Goal: Task Accomplishment & Management: Use online tool/utility

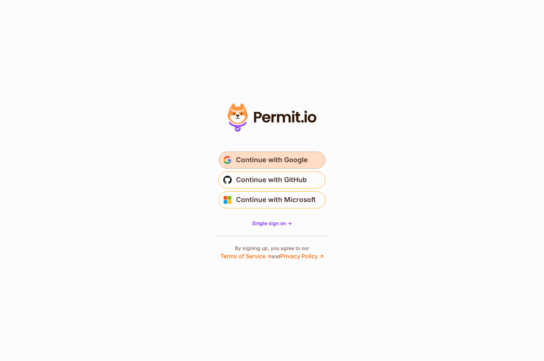
click at [294, 161] on span "Continue with Google" at bounding box center [272, 159] width 72 height 11
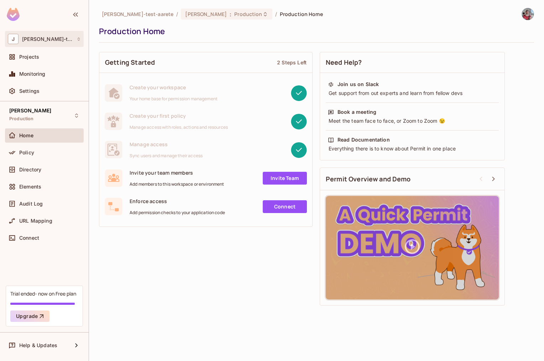
click at [64, 40] on div "J Jay-test-aarete" at bounding box center [44, 39] width 73 height 10
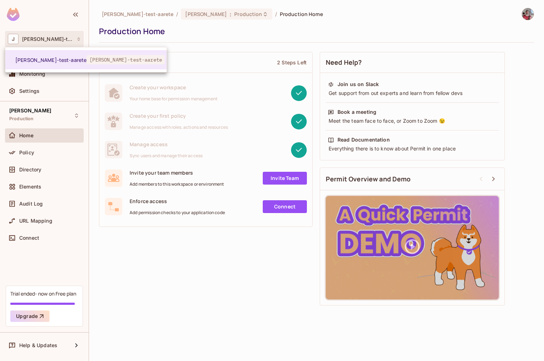
click at [12, 14] on div at bounding box center [272, 180] width 544 height 361
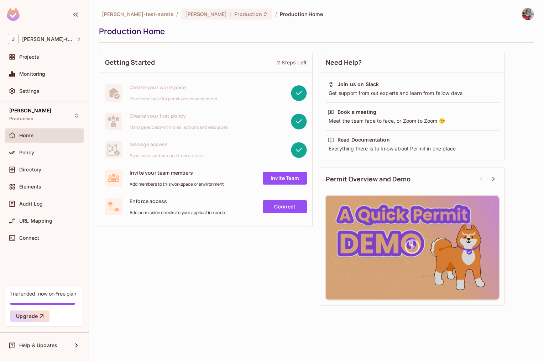
click at [12, 14] on img at bounding box center [13, 14] width 13 height 13
click at [35, 238] on span "Connect" at bounding box center [29, 238] width 20 height 6
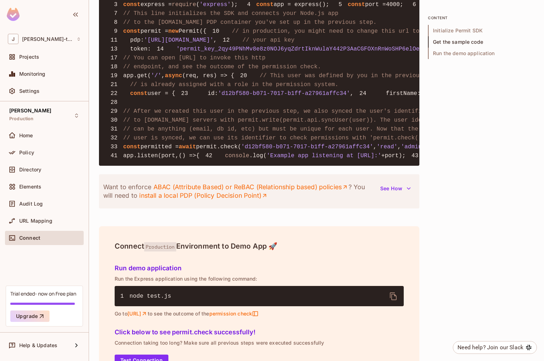
scroll to position [583, 0]
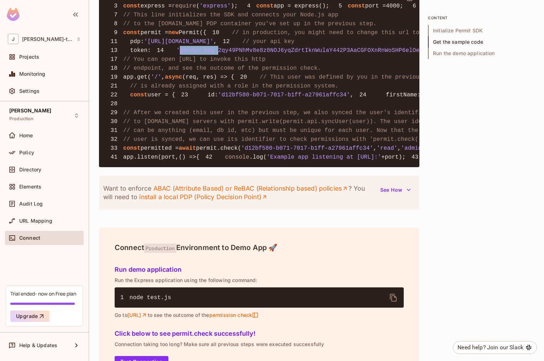
drag, startPoint x: 133, startPoint y: 105, endPoint x: 172, endPoint y: 106, distance: 38.1
click at [177, 54] on span "'permit_key_2qy49PNhMv8e8z0NOJ6yqZdrtIknWulaY442P3AaCGFOXnRnWoSHP6elOeklsMqOoRa…" at bounding box center [348, 50] width 343 height 6
copy span "permit_key_"
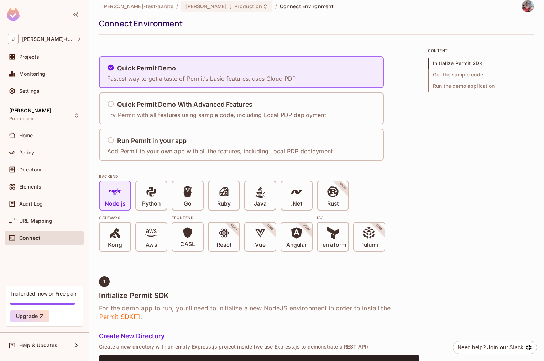
scroll to position [0, 0]
